Goal: Answer question/provide support

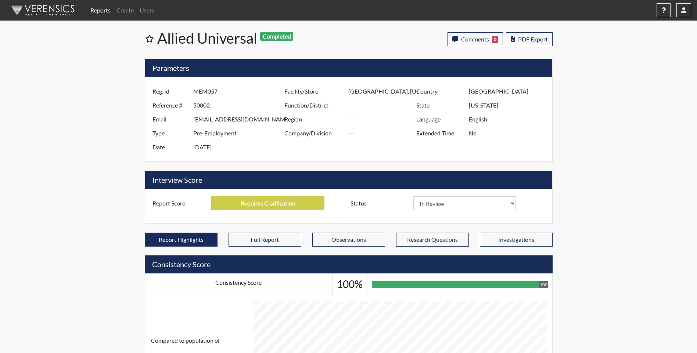
select select
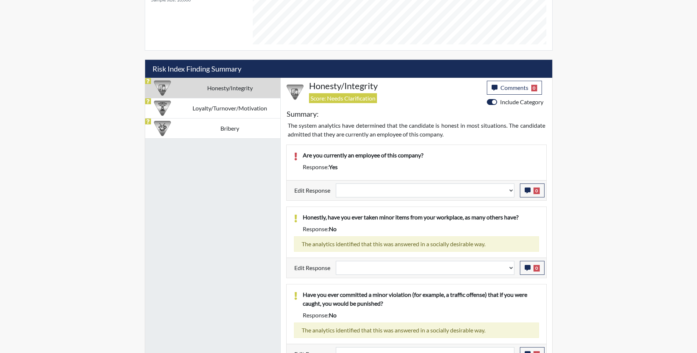
scroll to position [122, 305]
click at [415, 193] on select "Question is not relevant. Results will be updated. Reasonable explanation provi…" at bounding box center [425, 191] width 178 height 14
select select "reasonable-explanation-provided"
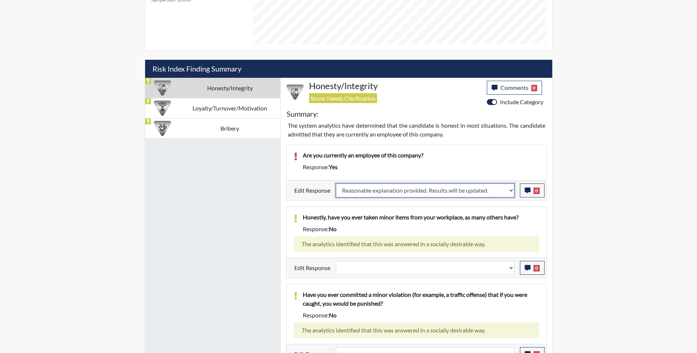
click at [336, 184] on select "Question is not relevant. Results will be updated. Reasonable explanation provi…" at bounding box center [425, 191] width 178 height 14
select select
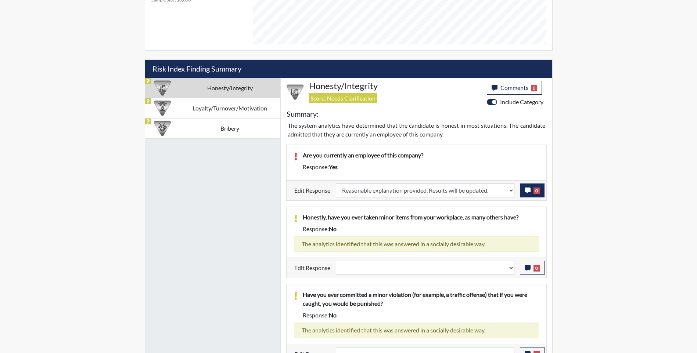
select select
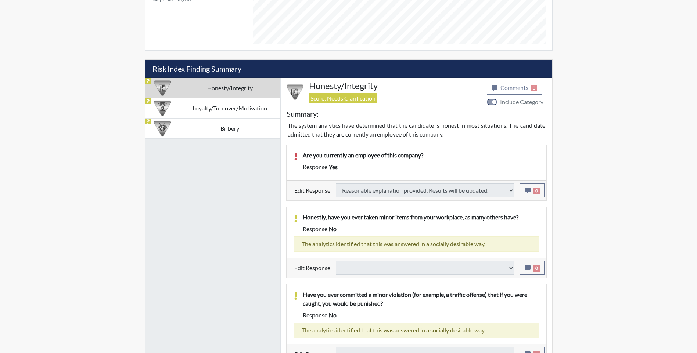
select select
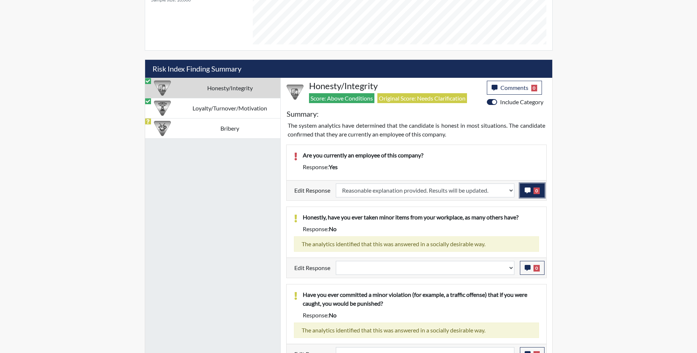
click at [528, 191] on icon "button" at bounding box center [527, 191] width 6 height 6
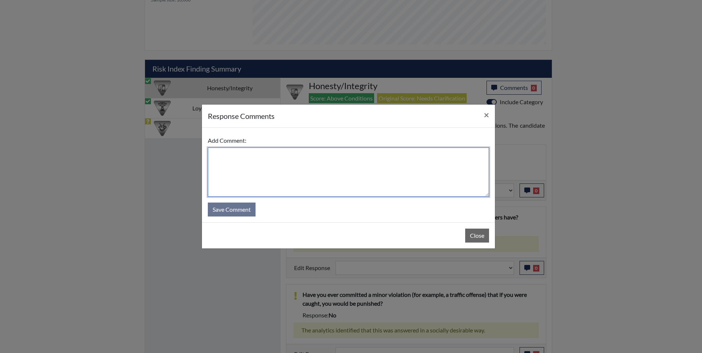
click at [285, 166] on textarea at bounding box center [348, 172] width 281 height 49
type textarea "He is a current AU EE"
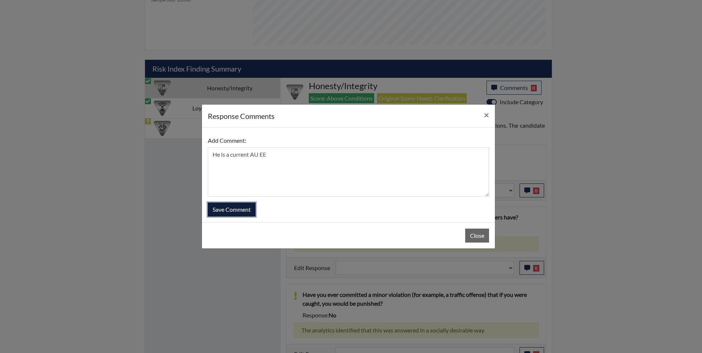
click at [244, 210] on button "Save Comment" at bounding box center [232, 210] width 48 height 14
select select
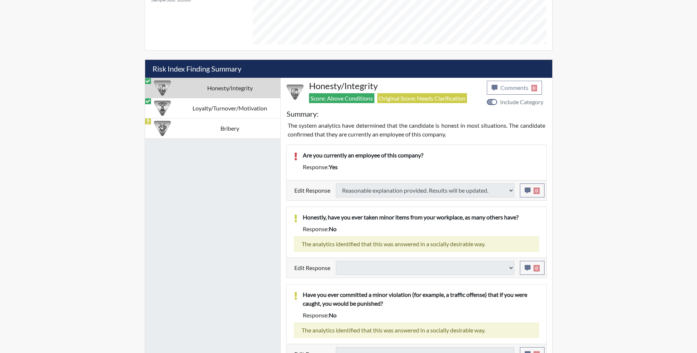
select select
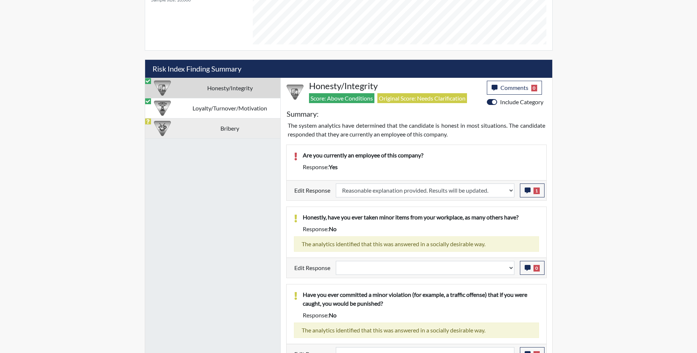
click at [222, 130] on td "Bribery" at bounding box center [230, 128] width 101 height 20
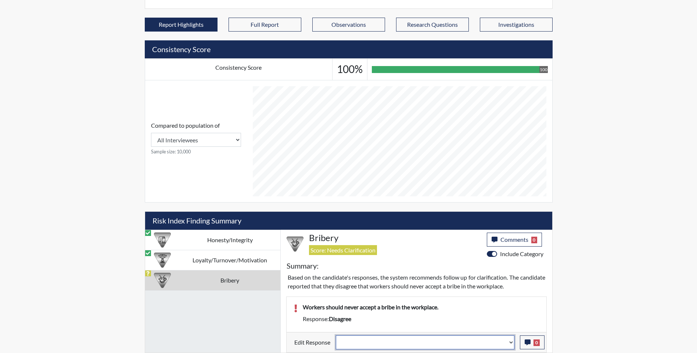
click at [394, 344] on select "Question is not relevant. Results will be updated. Reasonable explanation provi…" at bounding box center [425, 343] width 178 height 14
select select "reasonable-explanation-provided"
click at [336, 336] on select "Question is not relevant. Results will be updated. Reasonable explanation provi…" at bounding box center [425, 343] width 178 height 14
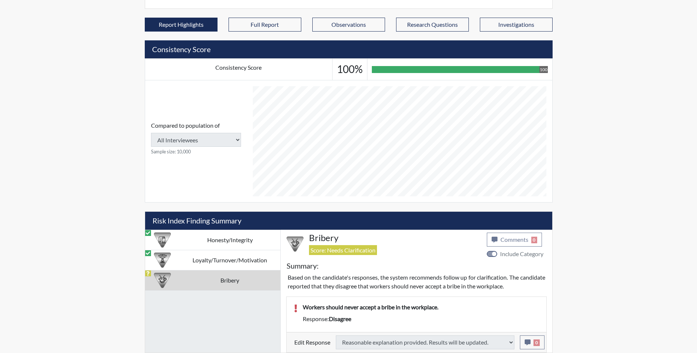
type input "Above Conditions"
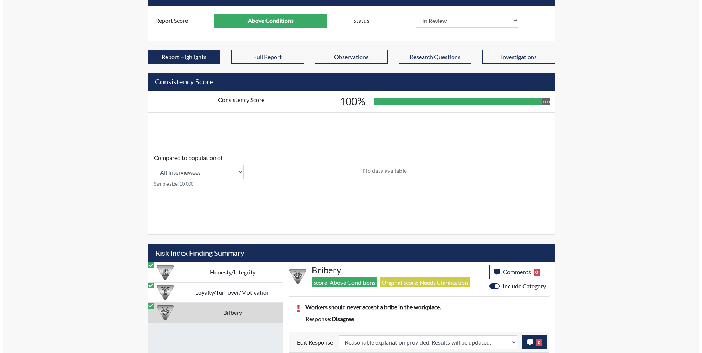
scroll to position [183, 0]
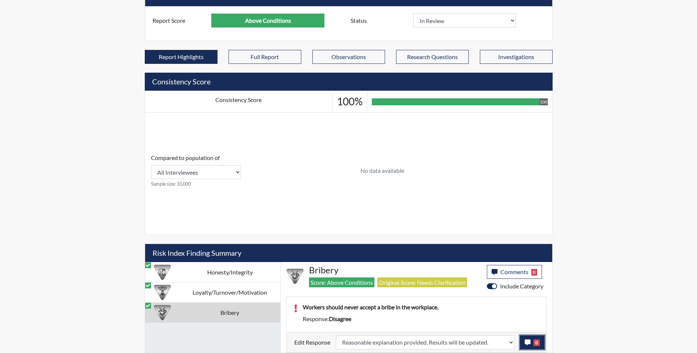
click at [527, 345] on icon "button" at bounding box center [527, 343] width 6 height 6
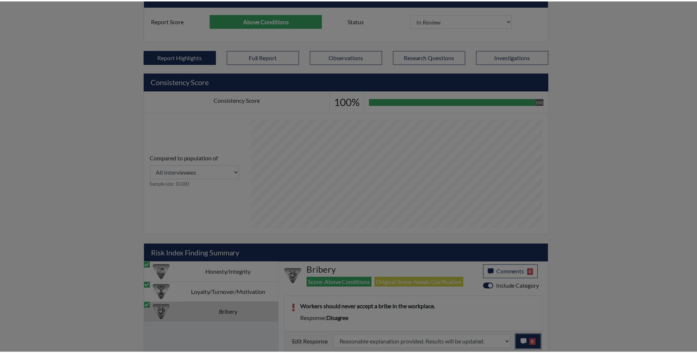
scroll to position [122, 305]
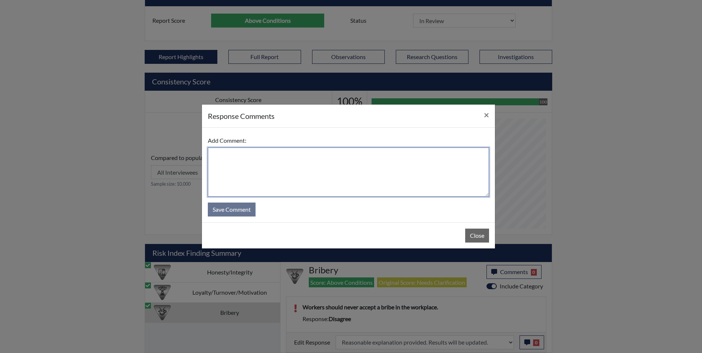
click at [323, 165] on textarea at bounding box center [348, 172] width 281 height 49
type textarea "Selected the wrong answer."
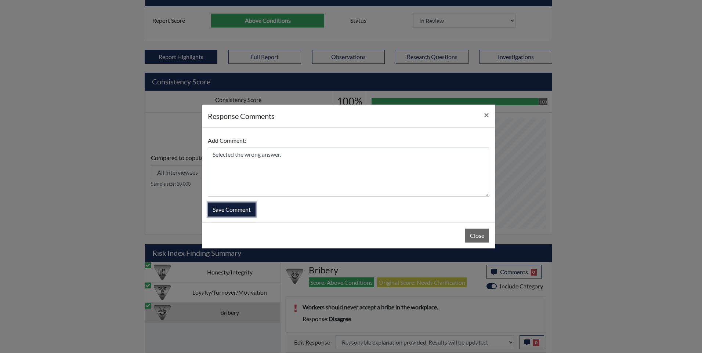
click at [227, 208] on button "Save Comment" at bounding box center [232, 210] width 48 height 14
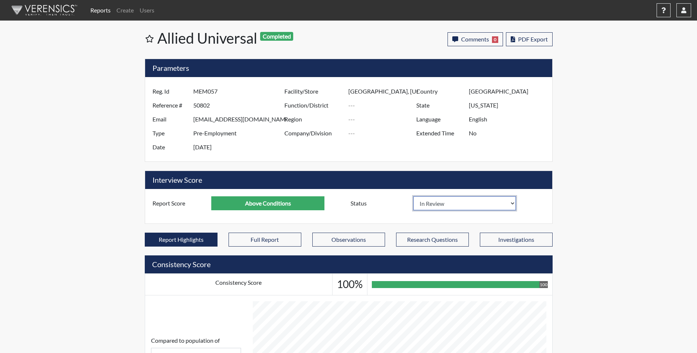
click at [483, 204] on select "In Review Hire Decline" at bounding box center [464, 203] width 103 height 14
select select "hire"
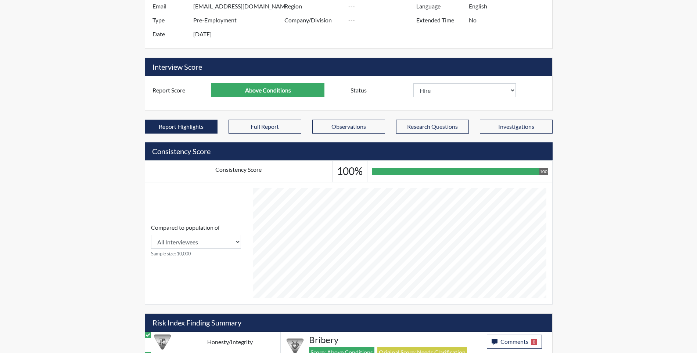
scroll to position [147, 0]
